Goal: Task Accomplishment & Management: Manage account settings

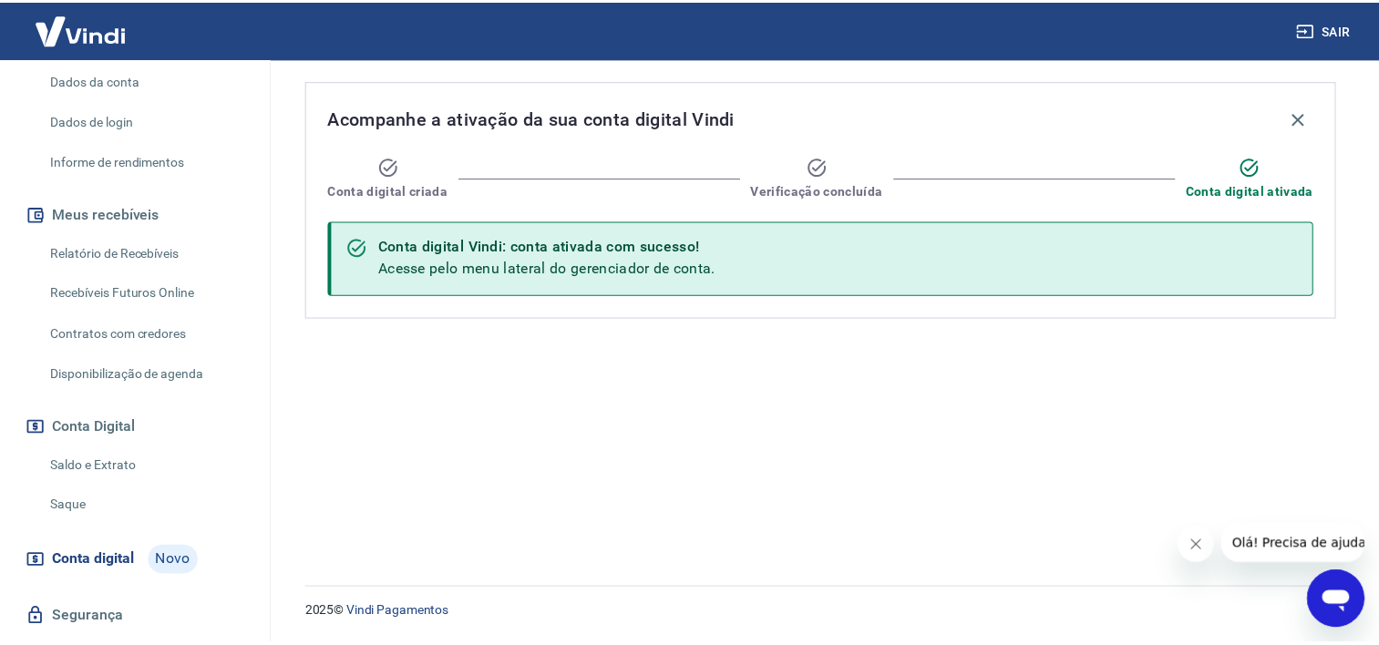
scroll to position [309, 0]
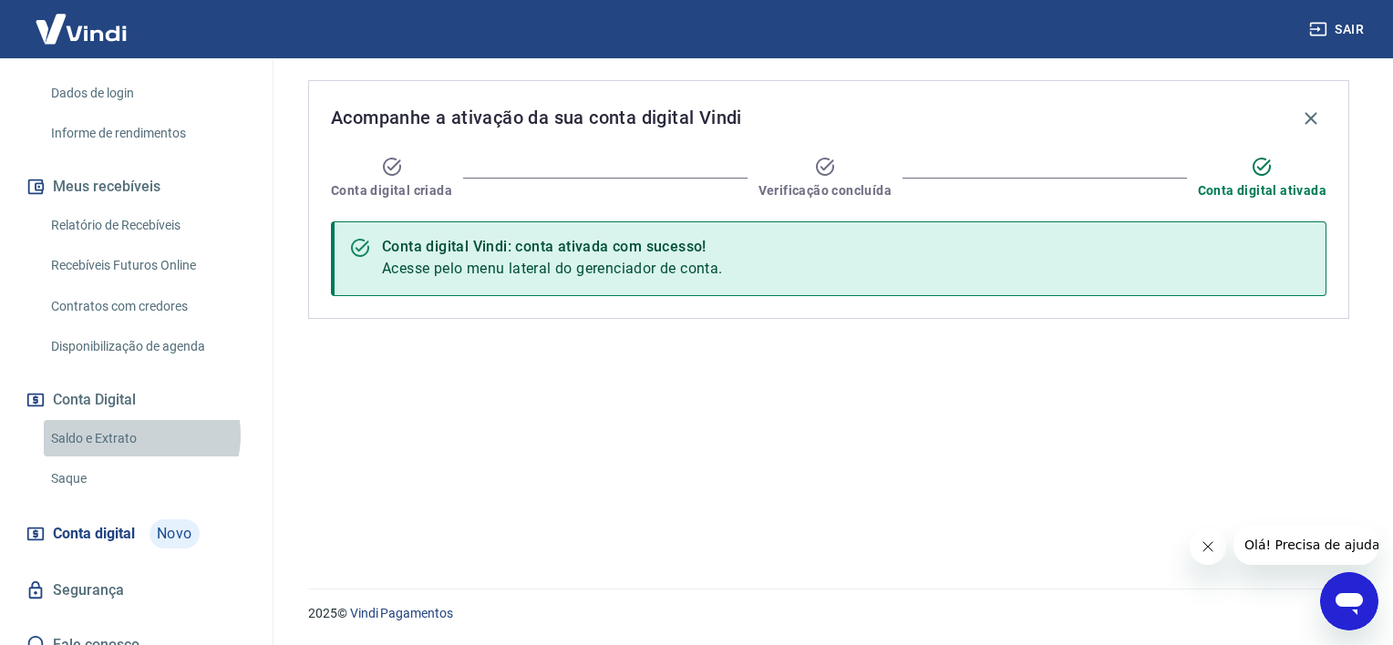
click at [131, 420] on link "Saldo e Extrato" at bounding box center [147, 438] width 207 height 37
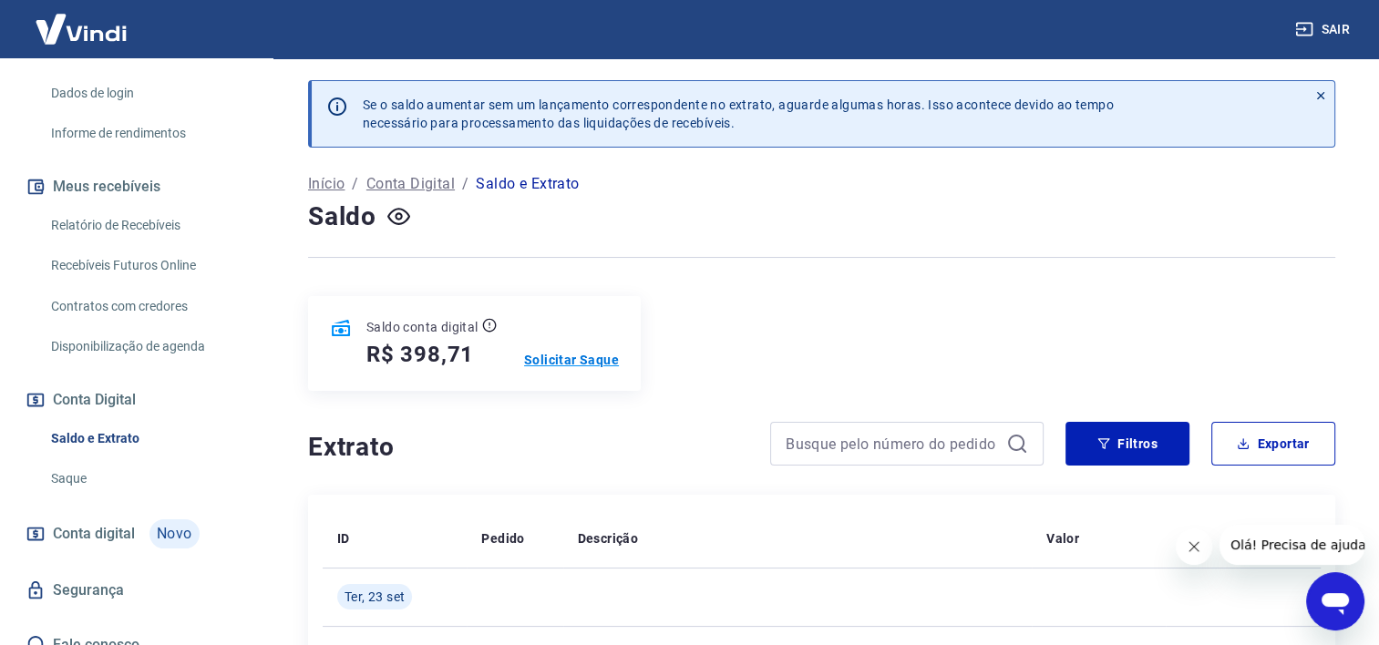
click at [573, 359] on p "Solicitar Saque" at bounding box center [571, 360] width 95 height 18
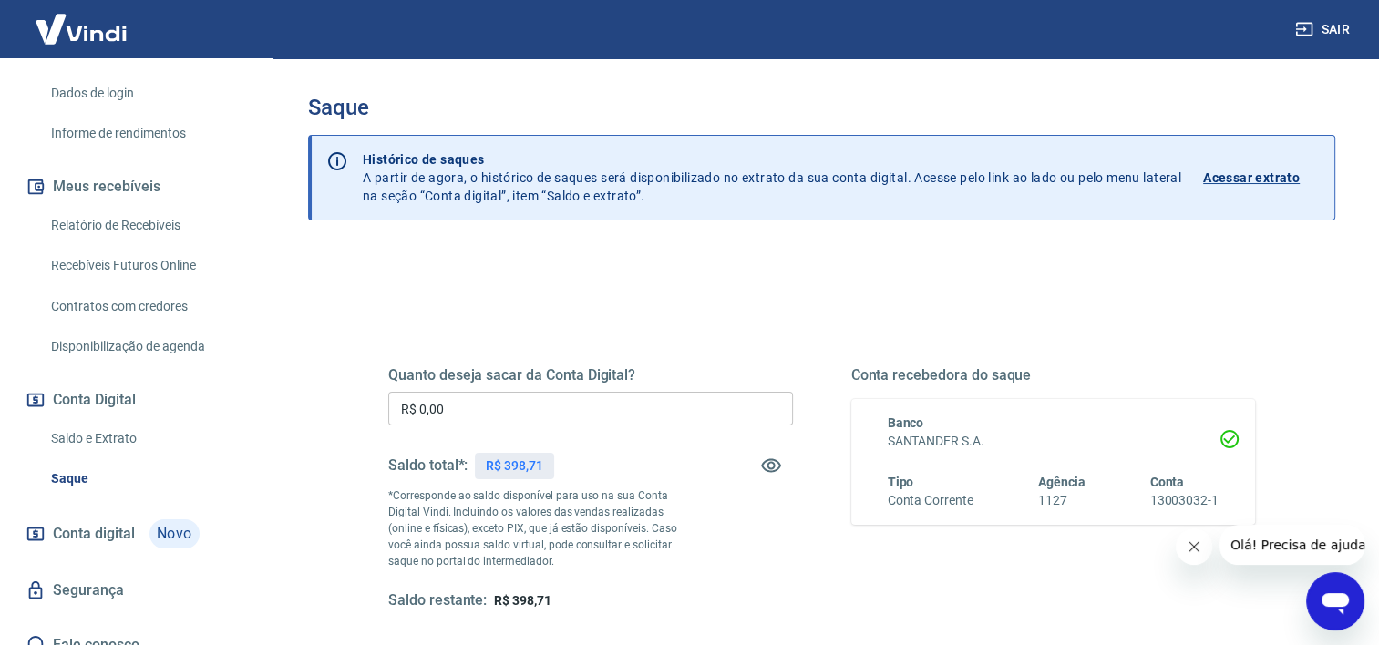
click at [525, 398] on input "R$ 0,00" at bounding box center [590, 409] width 405 height 34
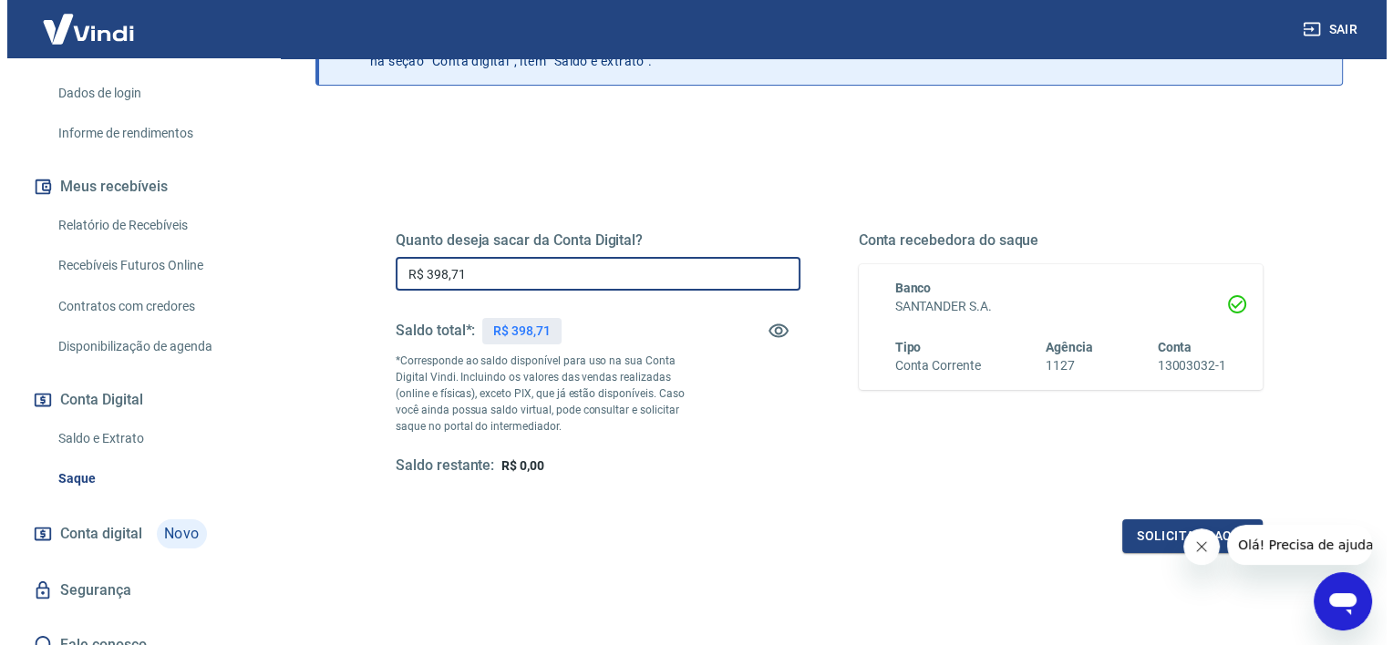
scroll to position [141, 0]
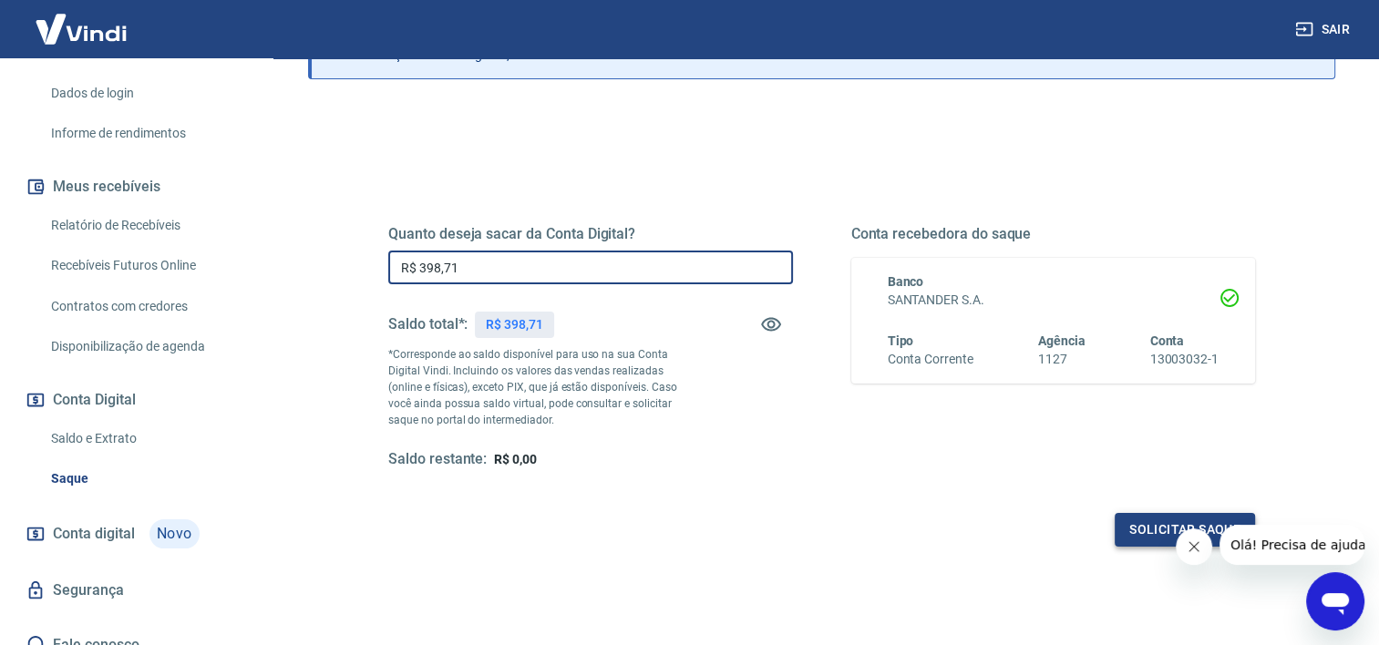
type input "R$ 398,71"
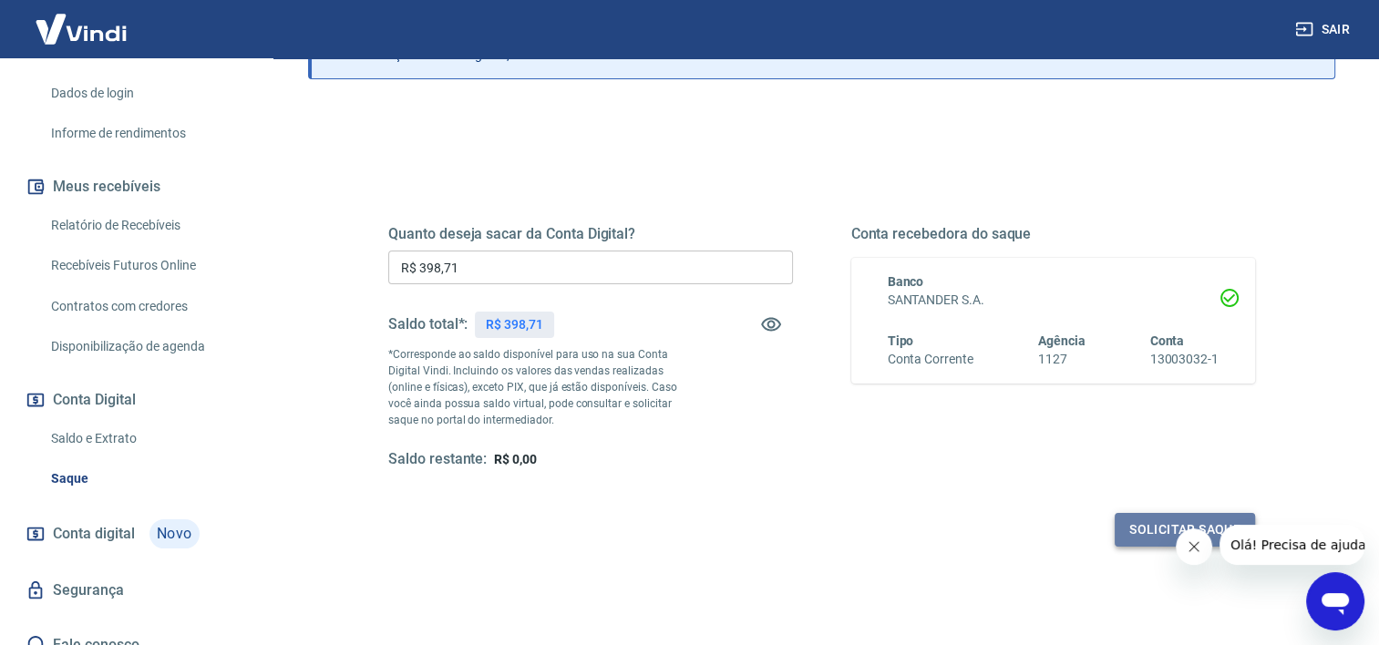
click at [1162, 527] on button "Solicitar saque" at bounding box center [1185, 530] width 140 height 34
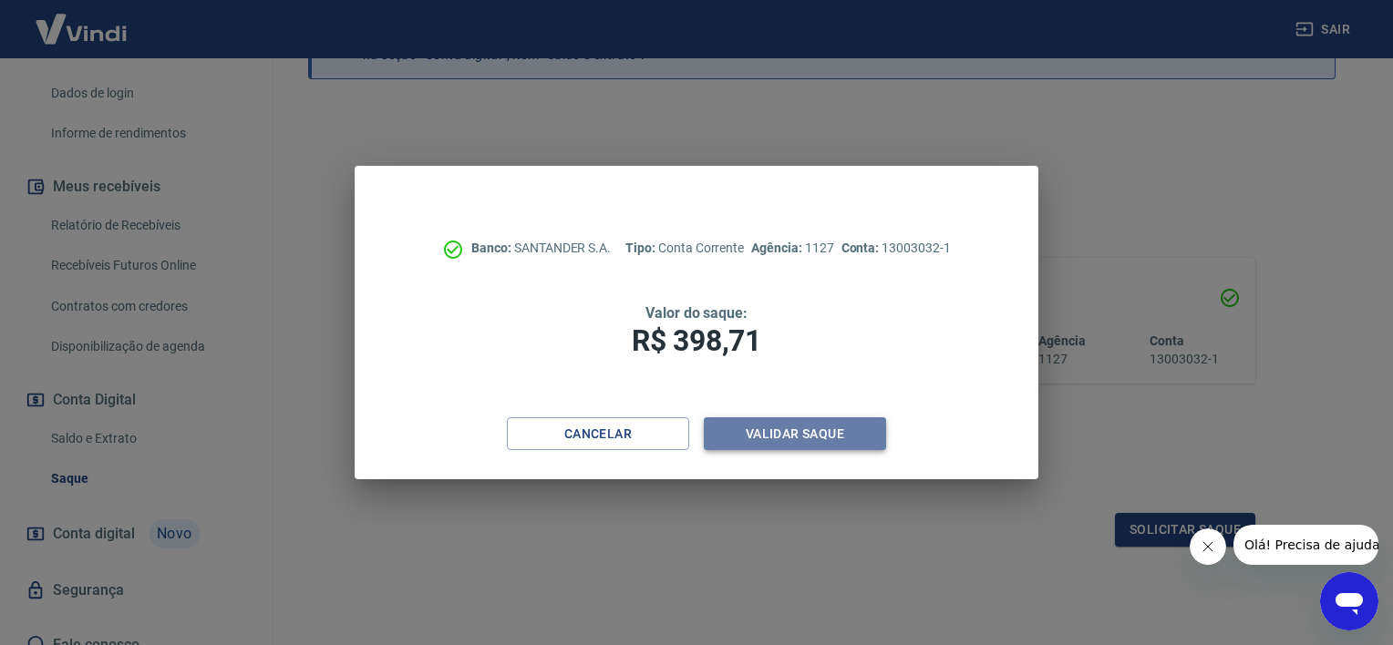
click at [849, 432] on button "Validar saque" at bounding box center [795, 435] width 182 height 34
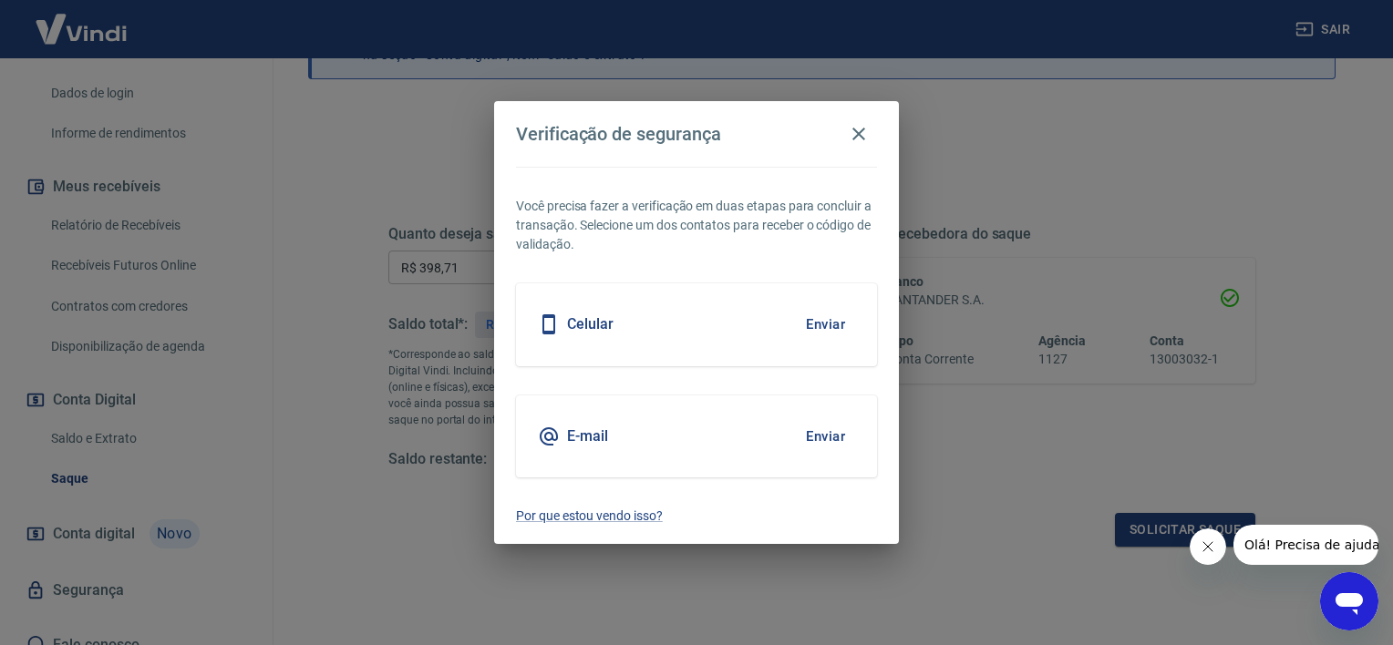
click at [665, 341] on div "Celular Enviar" at bounding box center [696, 325] width 361 height 82
click at [822, 320] on button "Enviar" at bounding box center [825, 324] width 59 height 38
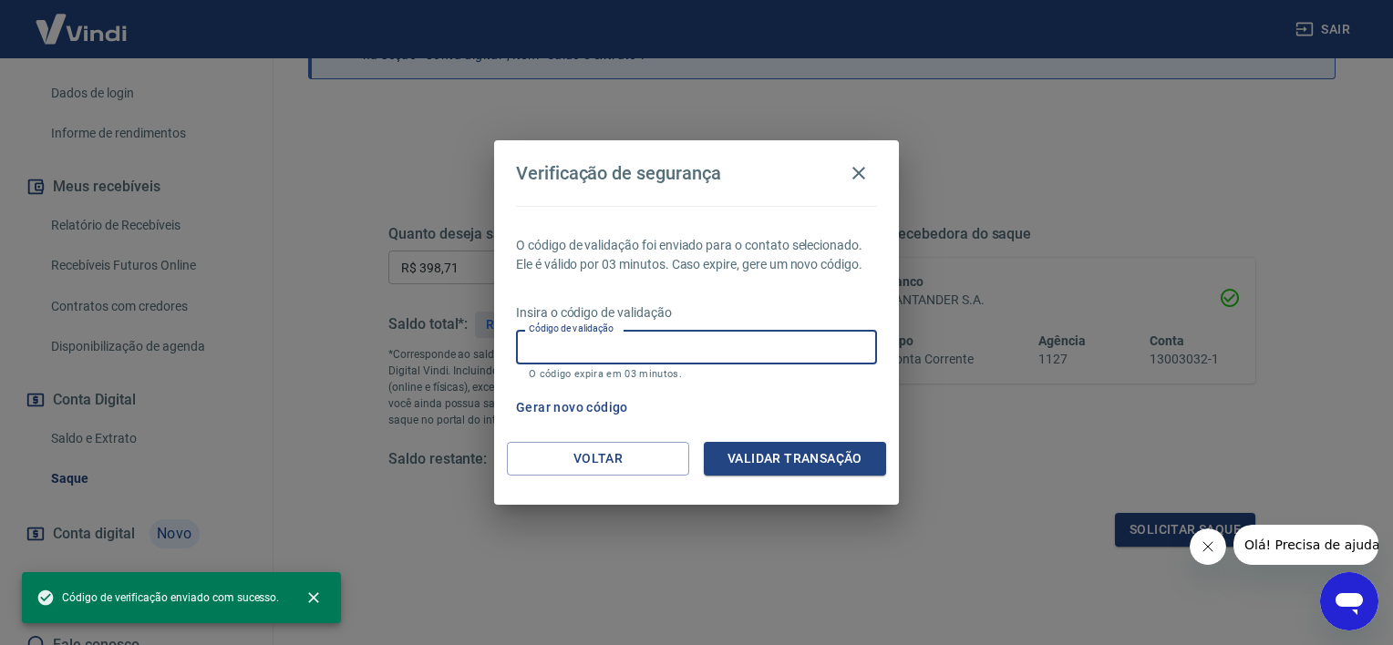
click at [725, 350] on input "Código de validação" at bounding box center [696, 347] width 361 height 34
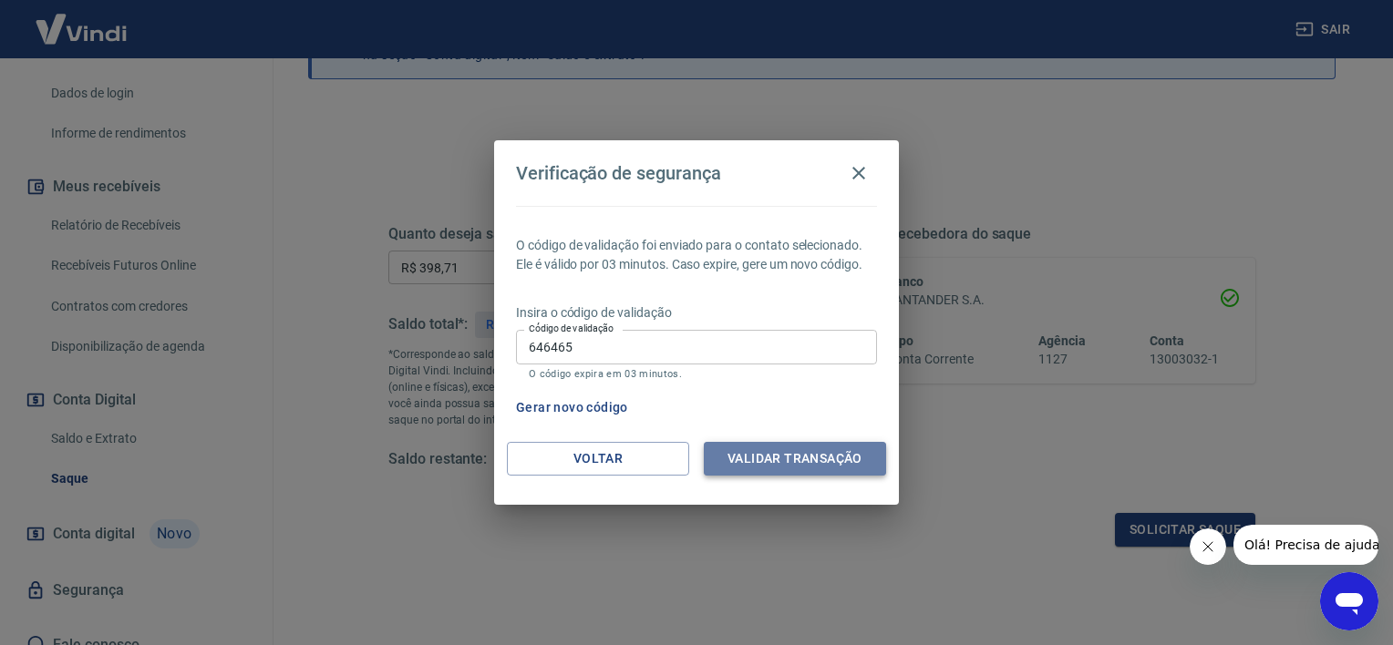
click at [784, 454] on button "Validar transação" at bounding box center [795, 459] width 182 height 34
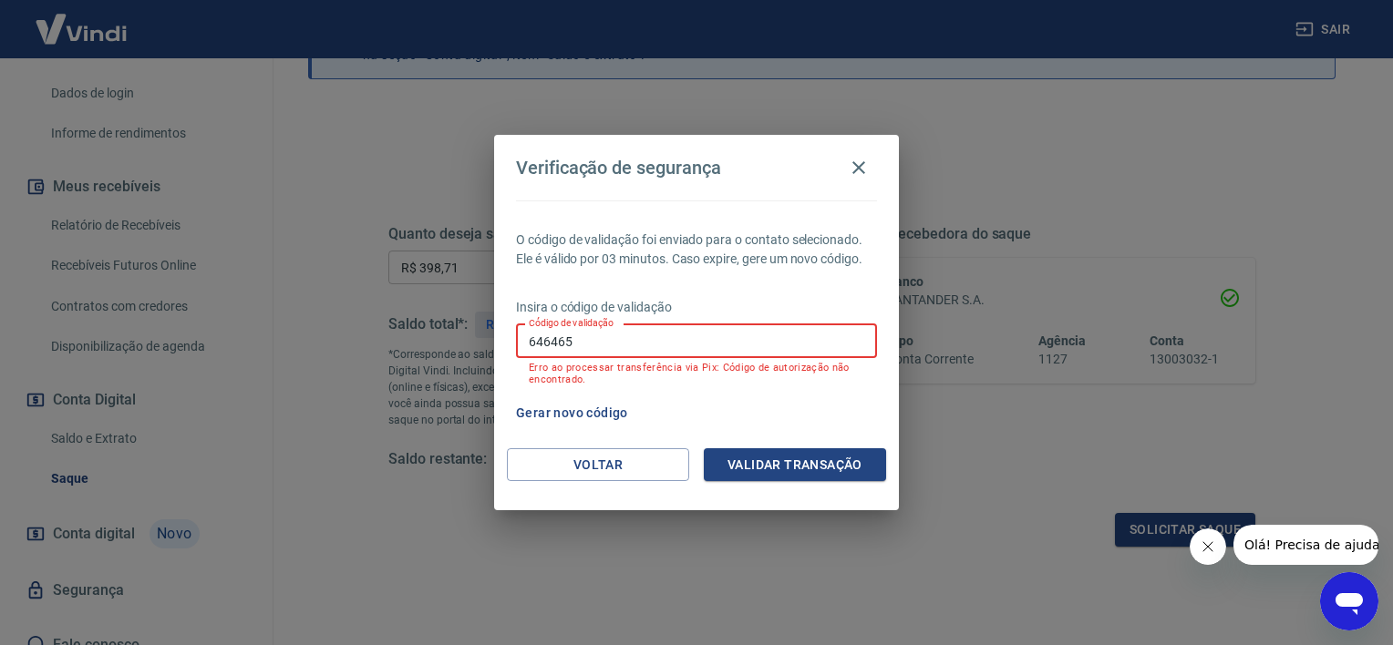
click at [670, 346] on input "646465" at bounding box center [696, 342] width 361 height 34
type input "6"
type input "333673"
click at [827, 463] on button "Validar transação" at bounding box center [795, 466] width 182 height 34
